Goal: Register for event/course

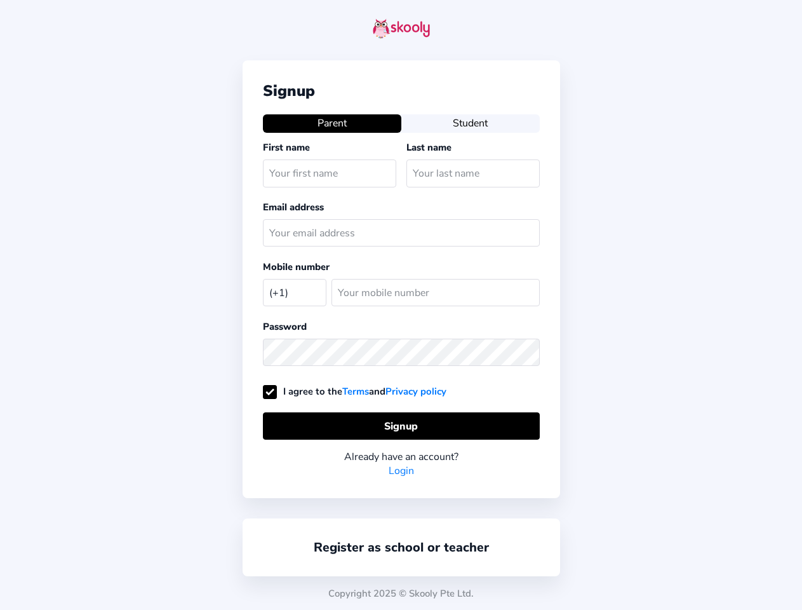
select select "US"
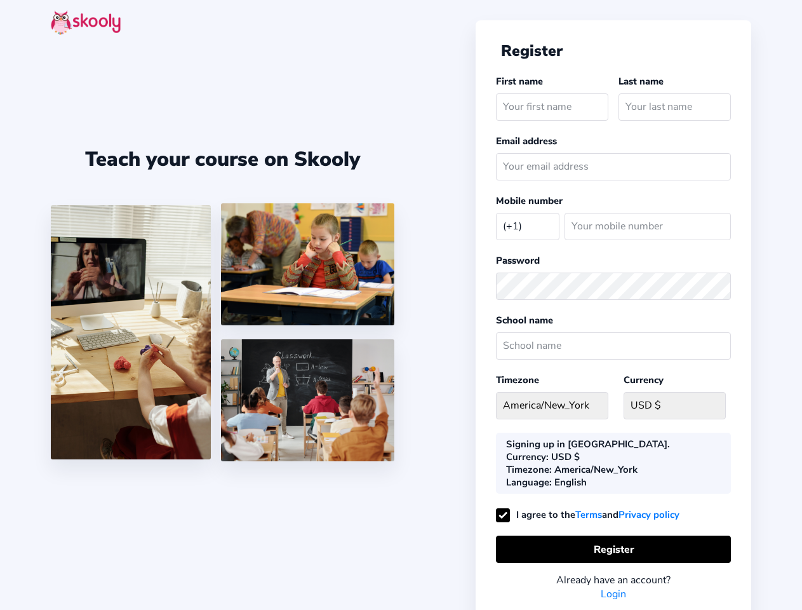
select select "US"
click at [503, 51] on icon "Arrow Back" at bounding box center [503, 51] width 14 height 14
click at [722, 286] on icon "eye outline" at bounding box center [718, 287] width 11 height 8
click at [614, 537] on button "Register" at bounding box center [613, 548] width 235 height 27
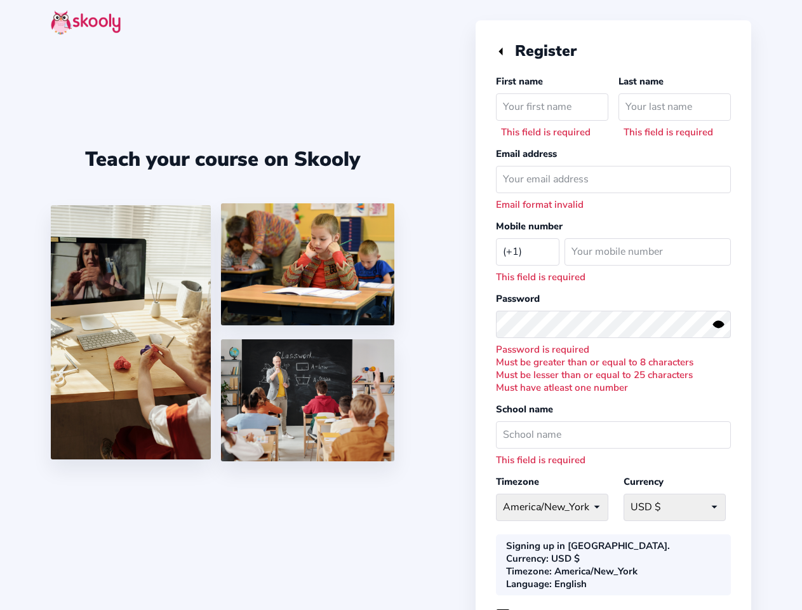
click at [614, 536] on div "Signing up in United States. Currency : USD $ Timezone : America/New_York Langu…" at bounding box center [613, 564] width 235 height 61
